Goal: Find specific page/section: Find specific page/section

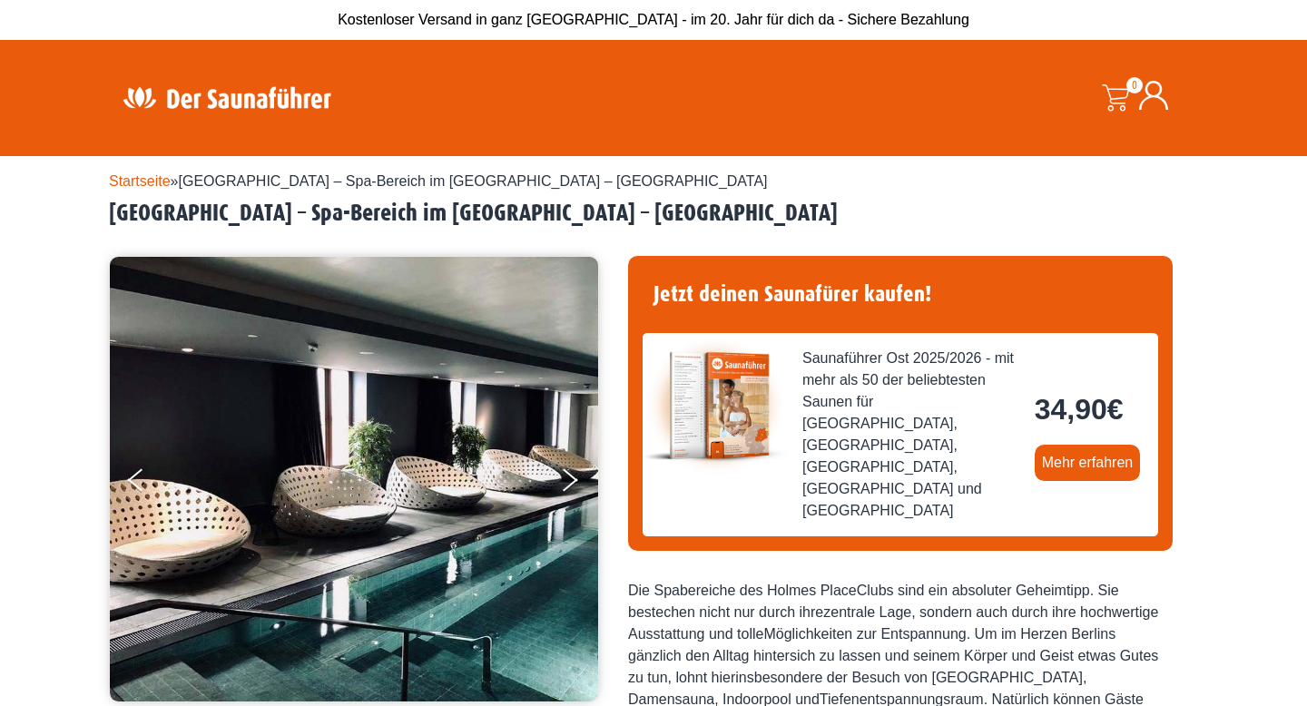
click at [212, 178] on span "Berlin – Spa-Bereich im Holmes Place – Potsdamer Platz" at bounding box center [473, 180] width 589 height 15
click at [232, 103] on img at bounding box center [227, 97] width 236 height 35
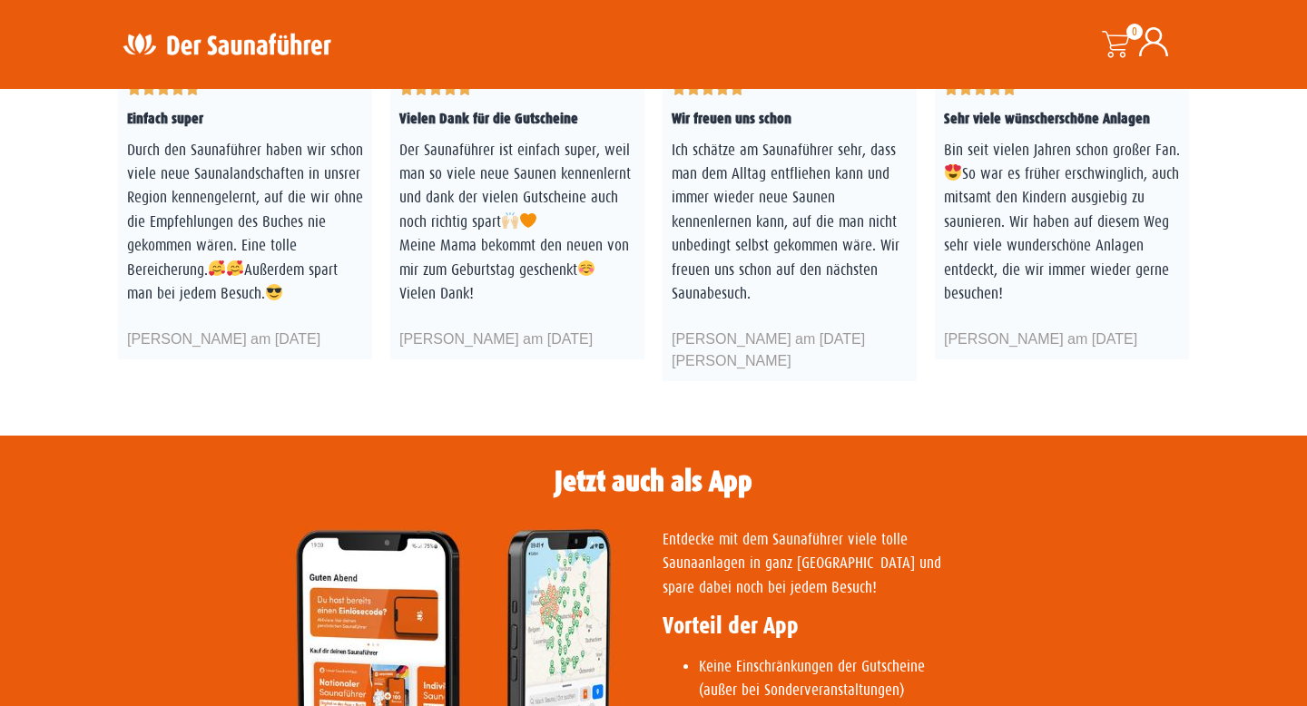
scroll to position [3117, 0]
